Goal: Download file/media

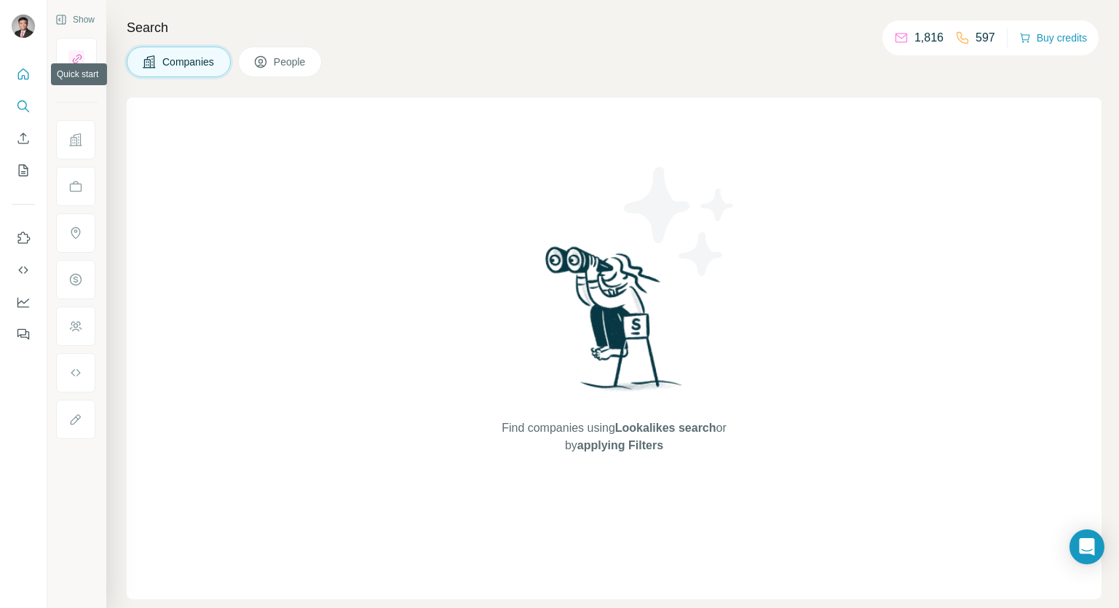
click at [18, 79] on icon "Quick start" at bounding box center [23, 73] width 11 height 11
click at [20, 75] on icon "Quick start" at bounding box center [23, 74] width 15 height 15
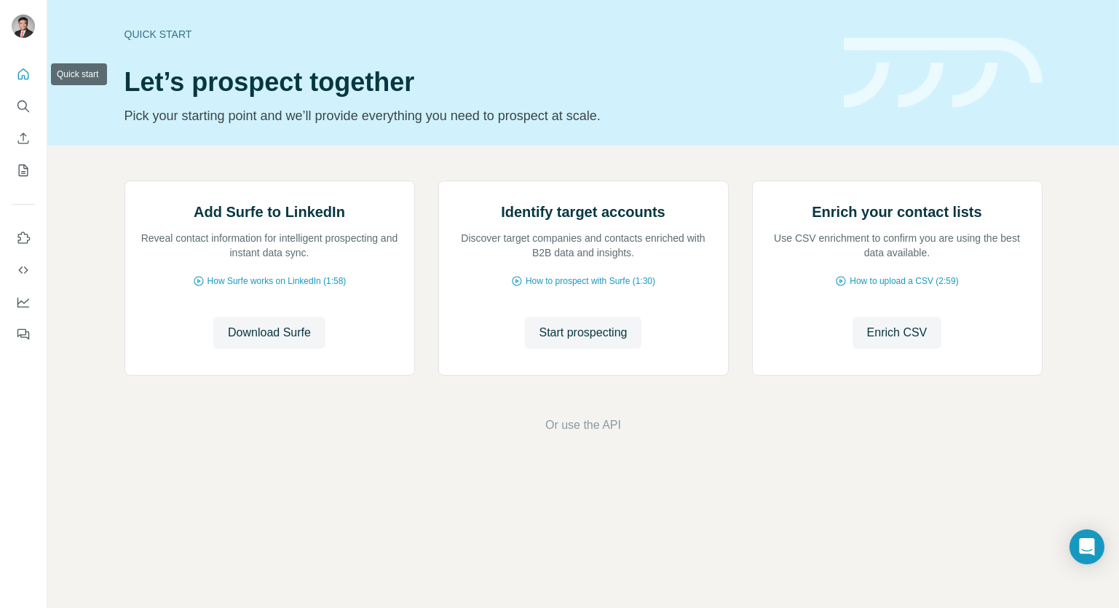
click at [20, 75] on icon "Quick start" at bounding box center [23, 74] width 15 height 15
click at [273, 341] on span "Download Surfe" at bounding box center [269, 332] width 83 height 17
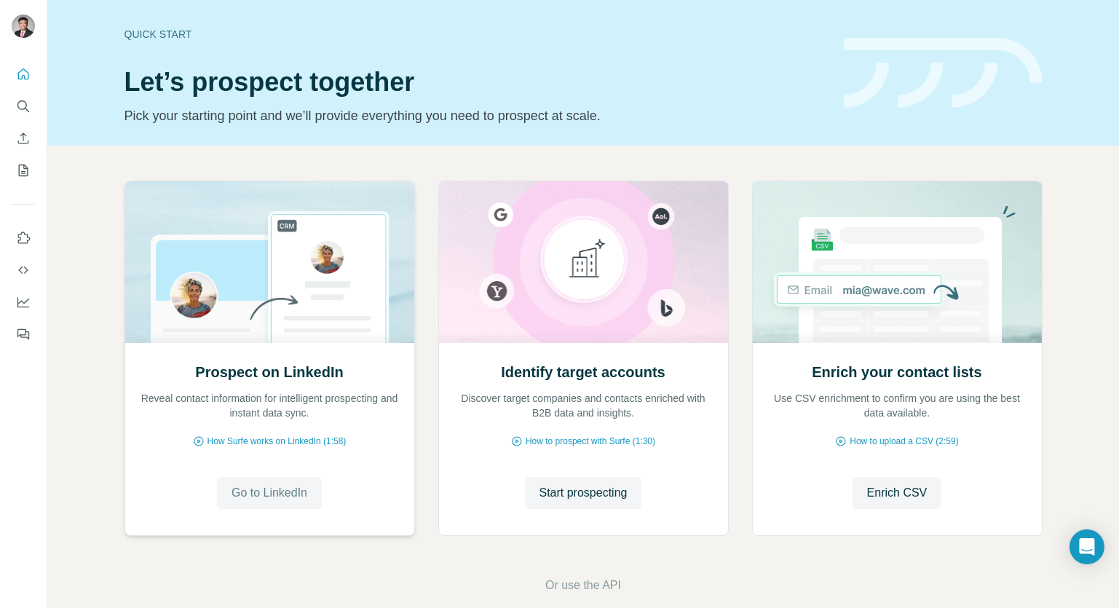
click at [245, 492] on span "Go to LinkedIn" at bounding box center [270, 492] width 76 height 17
